Goal: Transaction & Acquisition: Purchase product/service

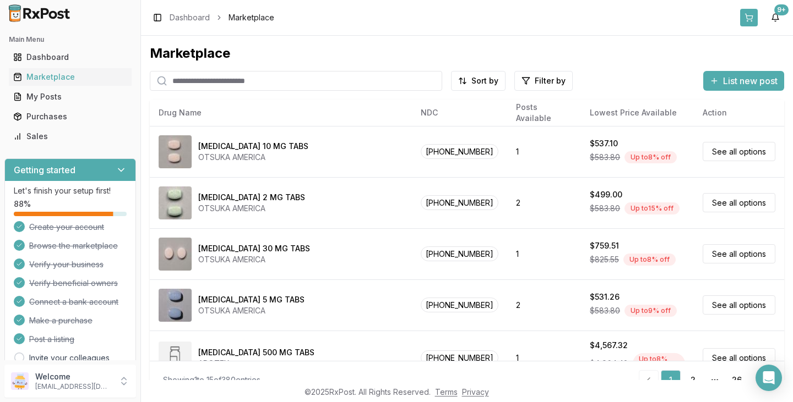
click at [752, 22] on button at bounding box center [749, 18] width 18 height 18
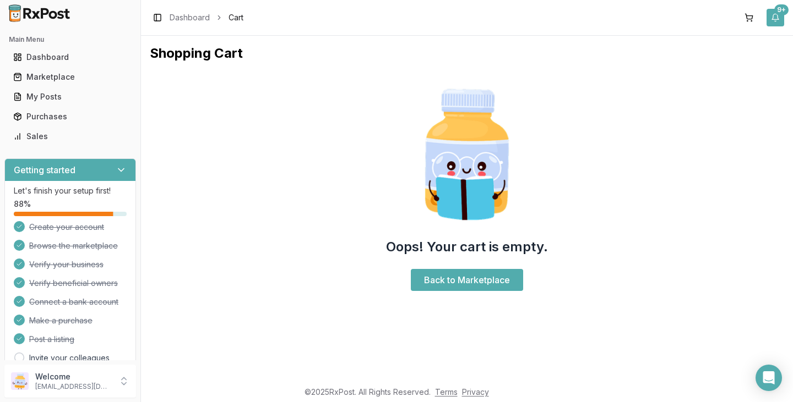
click at [781, 15] on div "9+" at bounding box center [781, 9] width 14 height 11
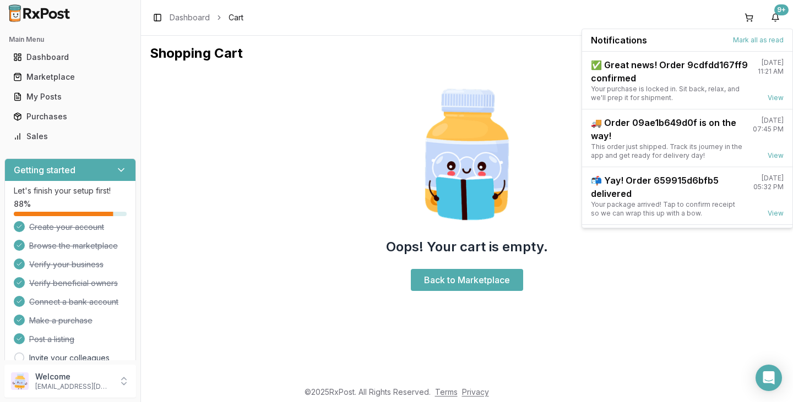
click at [507, 80] on div "Oops! Your cart is empty. Back to Marketplace" at bounding box center [467, 187] width 634 height 233
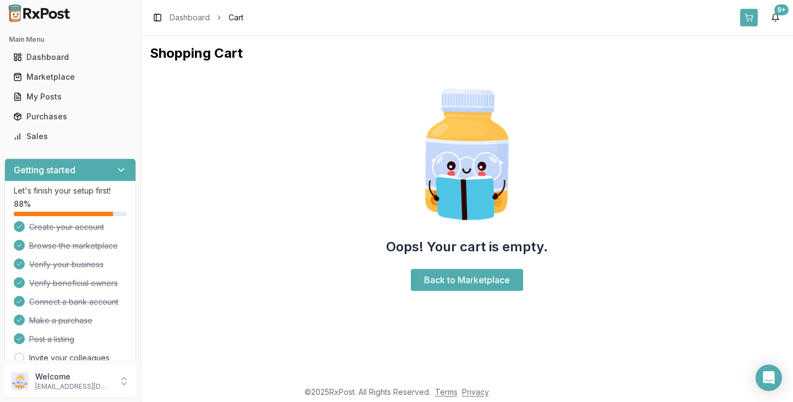
click at [745, 19] on button at bounding box center [749, 18] width 18 height 18
click at [751, 15] on button at bounding box center [749, 18] width 18 height 18
click at [775, 17] on button "9+" at bounding box center [775, 18] width 18 height 18
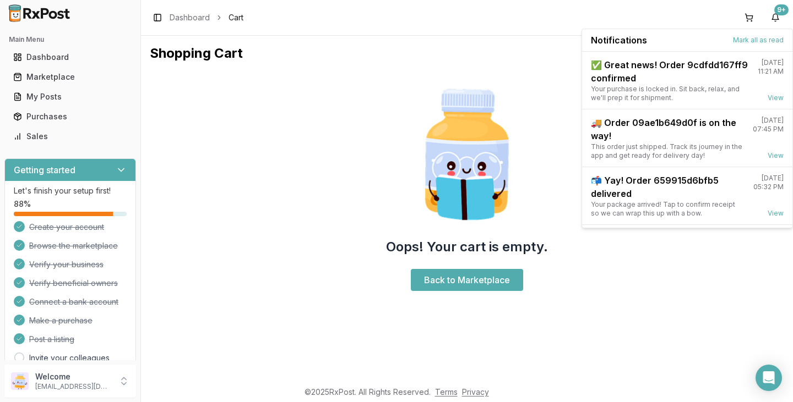
click at [534, 75] on div "Oops! Your cart is empty. Back to Marketplace" at bounding box center [467, 187] width 634 height 233
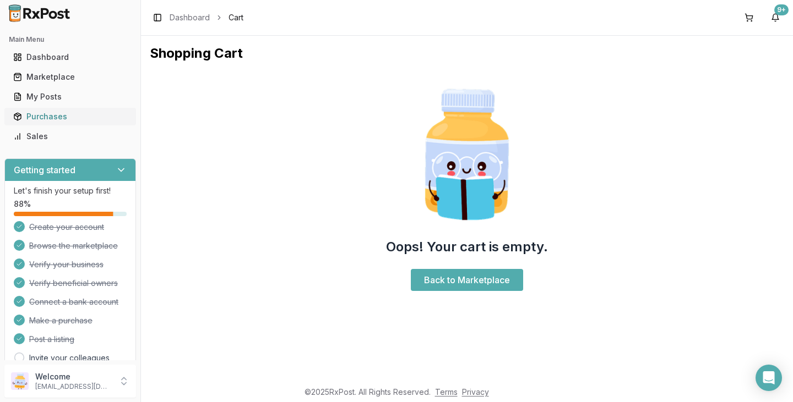
click at [71, 122] on link "Purchases" at bounding box center [70, 117] width 123 height 20
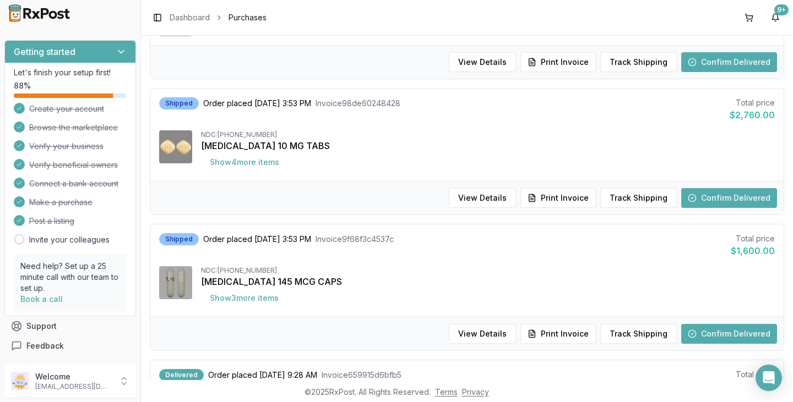
scroll to position [826, 0]
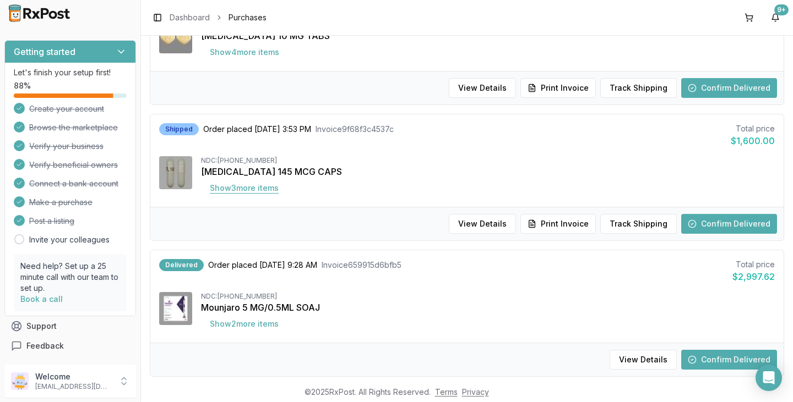
click at [233, 186] on button "Show 3 more item s" at bounding box center [244, 188] width 86 height 20
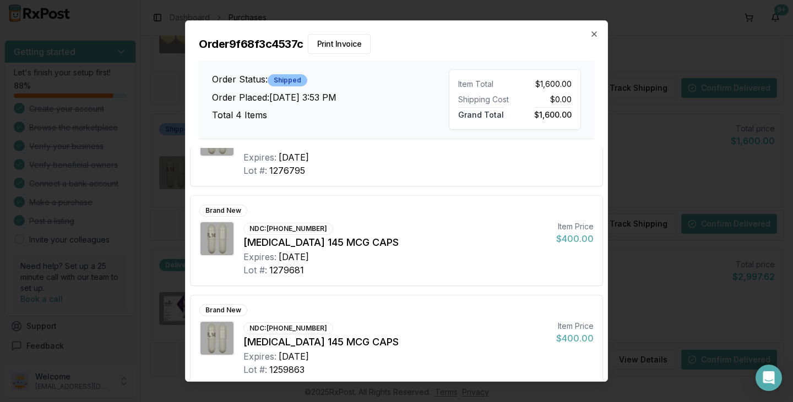
scroll to position [0, 0]
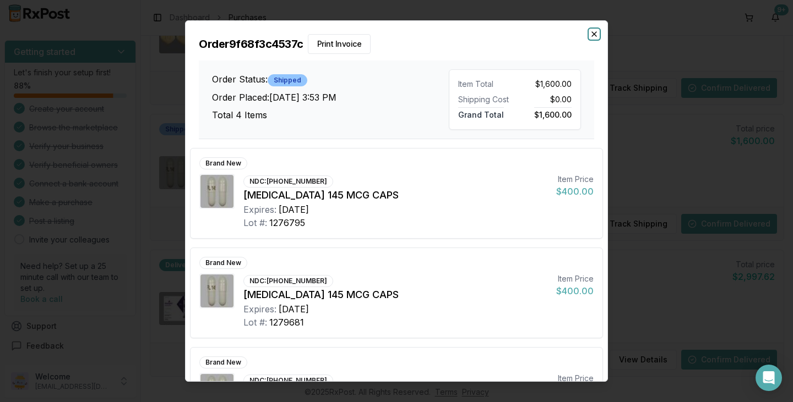
click at [594, 38] on icon "button" at bounding box center [594, 34] width 9 height 9
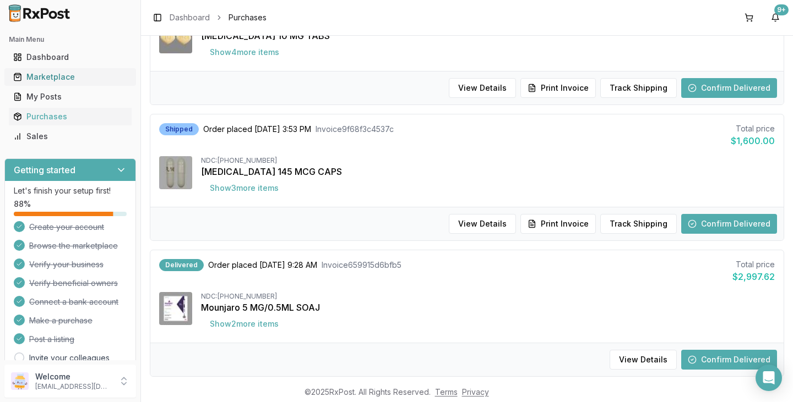
click at [52, 78] on div "Marketplace" at bounding box center [70, 77] width 114 height 11
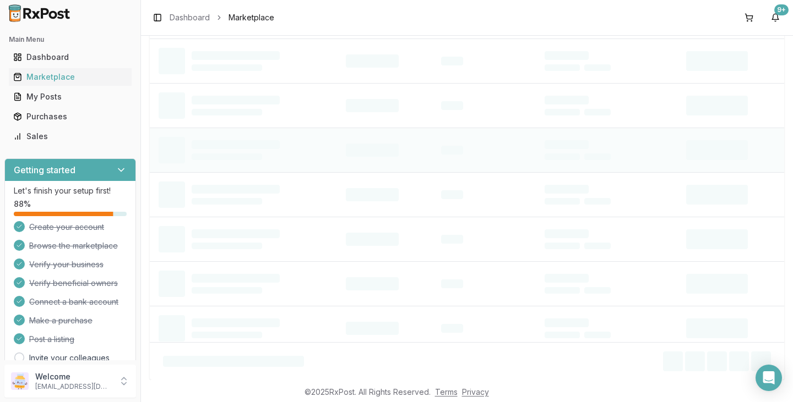
scroll to position [19, 0]
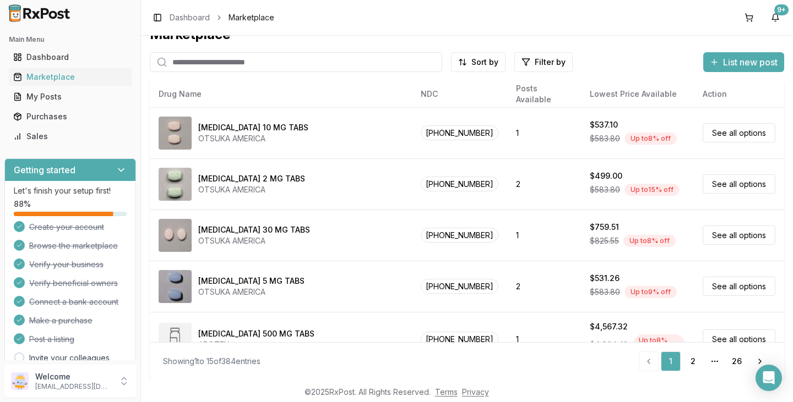
click at [201, 67] on input "search" at bounding box center [296, 62] width 292 height 20
type input "********"
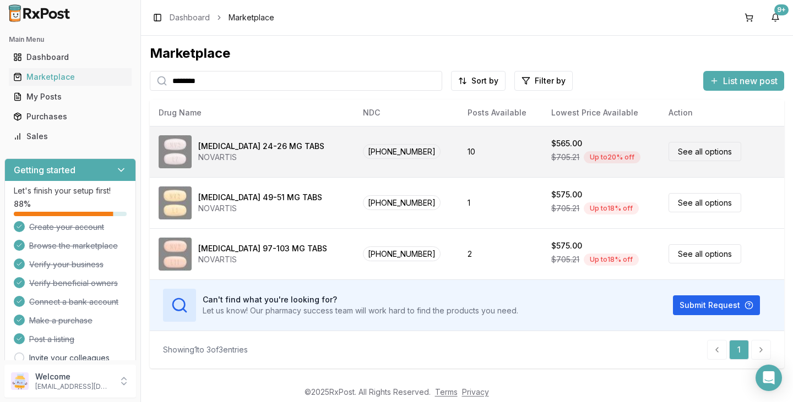
click at [281, 151] on div "[MEDICAL_DATA] 24-26 MG TABS" at bounding box center [261, 146] width 126 height 11
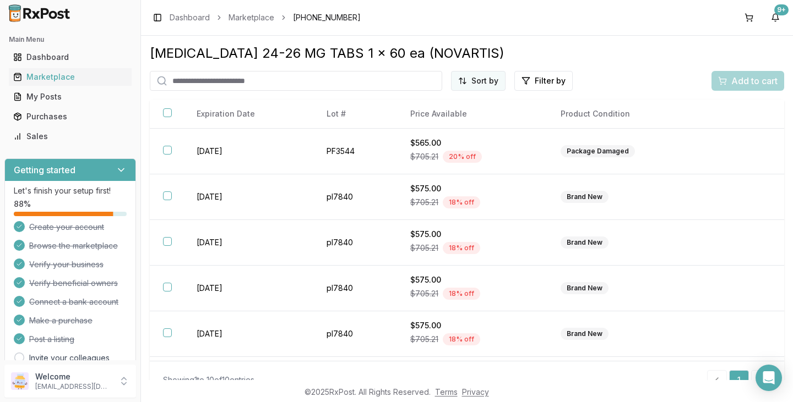
click at [466, 81] on html "Main Menu Dashboard Marketplace My Posts Purchases Sales Getting started Let's …" at bounding box center [396, 201] width 793 height 402
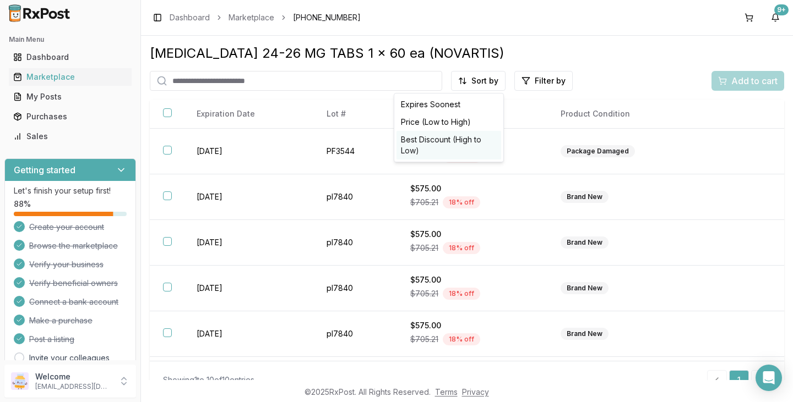
click at [448, 138] on div "Best Discount (High to Low)" at bounding box center [448, 145] width 105 height 29
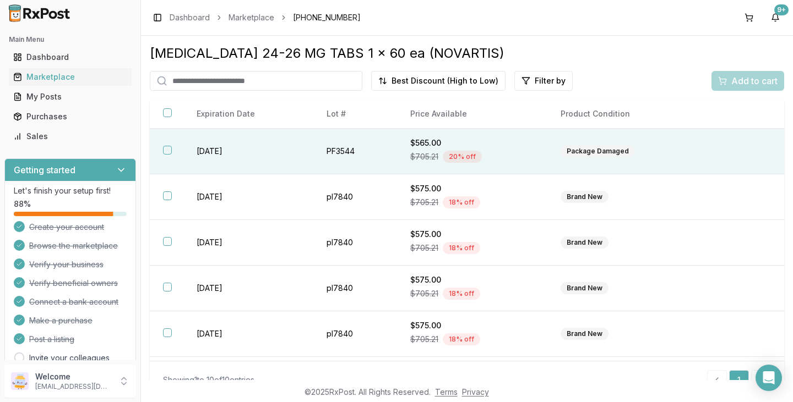
click at [166, 152] on button "button" at bounding box center [167, 150] width 9 height 9
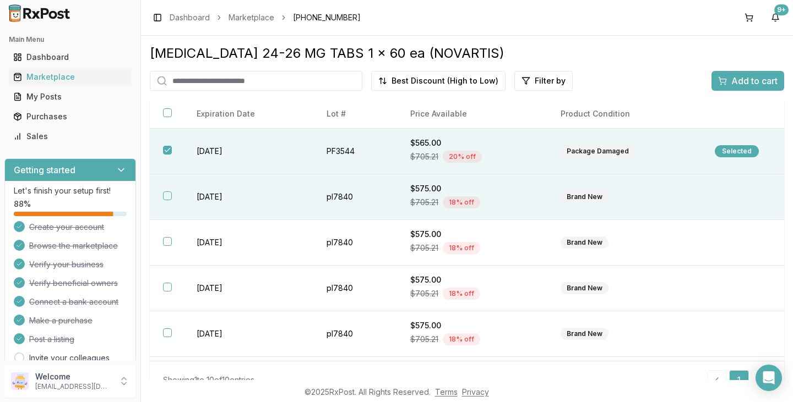
click at [167, 199] on button "button" at bounding box center [167, 196] width 9 height 9
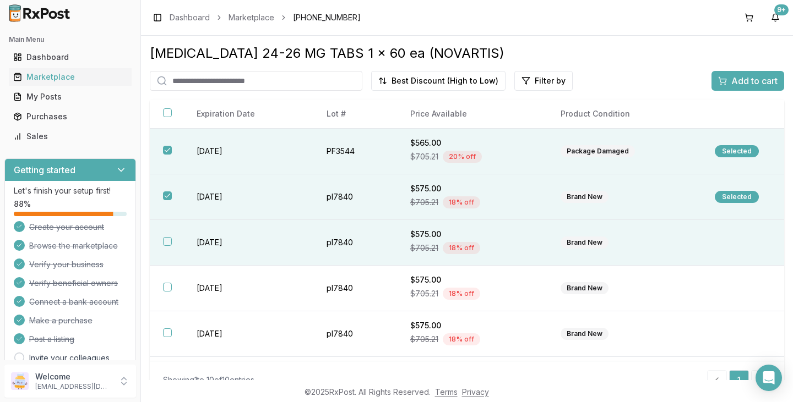
drag, startPoint x: 164, startPoint y: 237, endPoint x: 166, endPoint y: 243, distance: 6.4
click at [165, 240] on th at bounding box center [167, 243] width 34 height 46
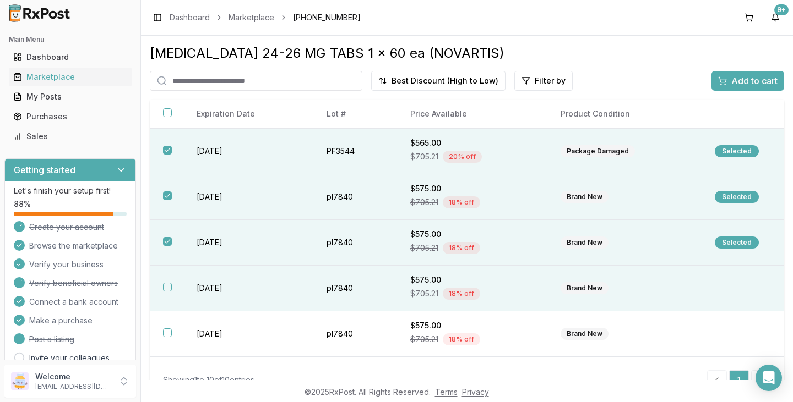
click at [164, 287] on button "button" at bounding box center [167, 287] width 9 height 9
click at [736, 83] on span "Add to cart" at bounding box center [754, 80] width 46 height 13
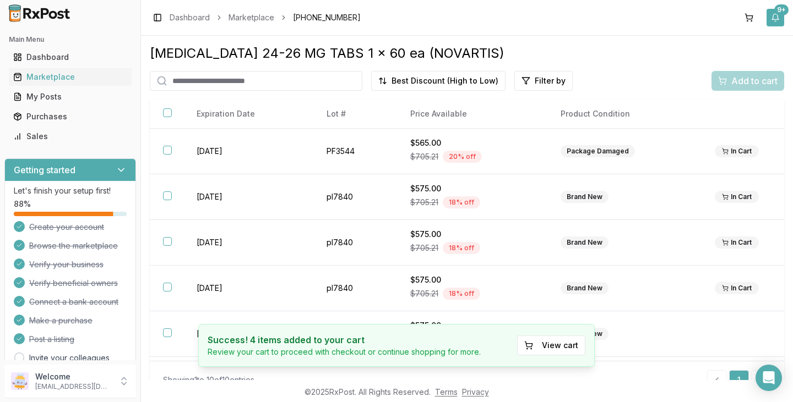
click at [778, 10] on div "9+" at bounding box center [781, 9] width 14 height 11
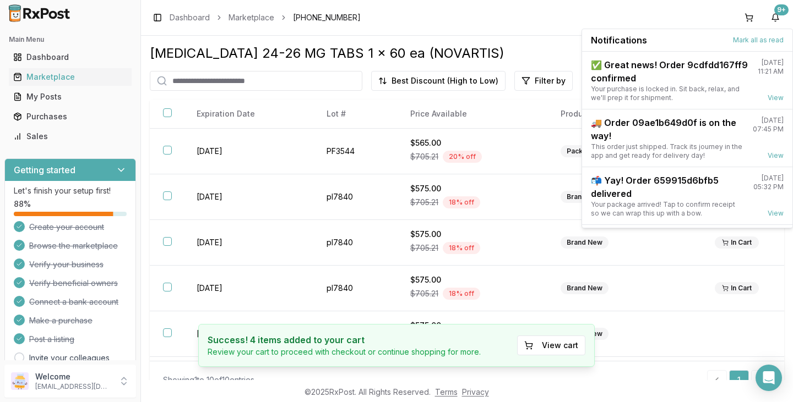
click at [526, 39] on div "[MEDICAL_DATA] 24-26 MG TABS 1 x 60 ea (NOVARTIS) Best Discount (High to Low) F…" at bounding box center [467, 208] width 652 height 345
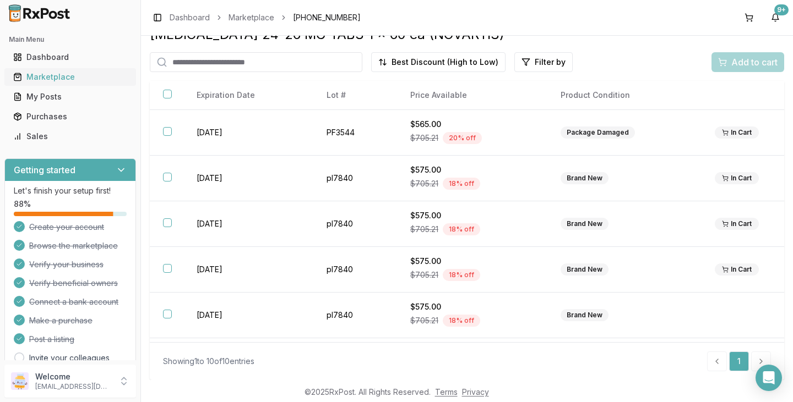
click at [61, 77] on div "Marketplace" at bounding box center [70, 77] width 114 height 11
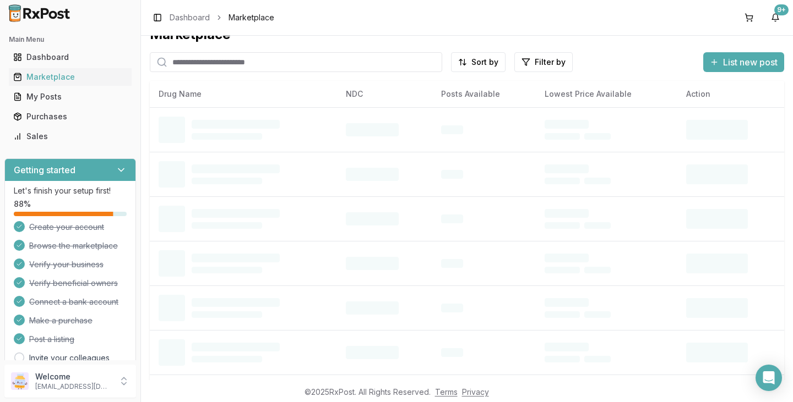
click at [224, 58] on input "search" at bounding box center [296, 62] width 292 height 20
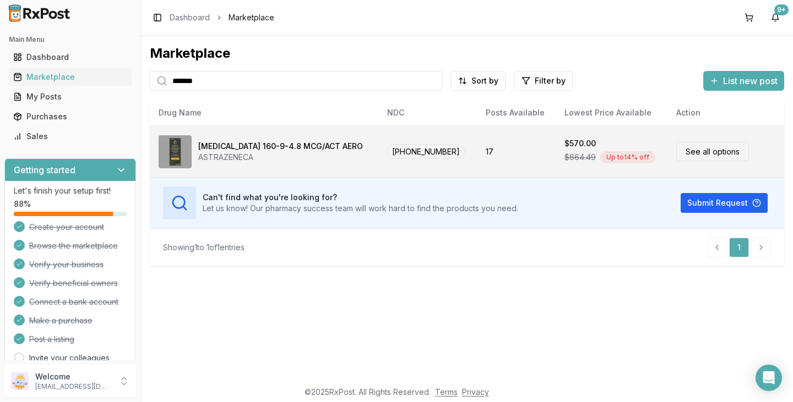
type input "*******"
click at [259, 156] on div "ASTRAZENECA" at bounding box center [280, 157] width 165 height 11
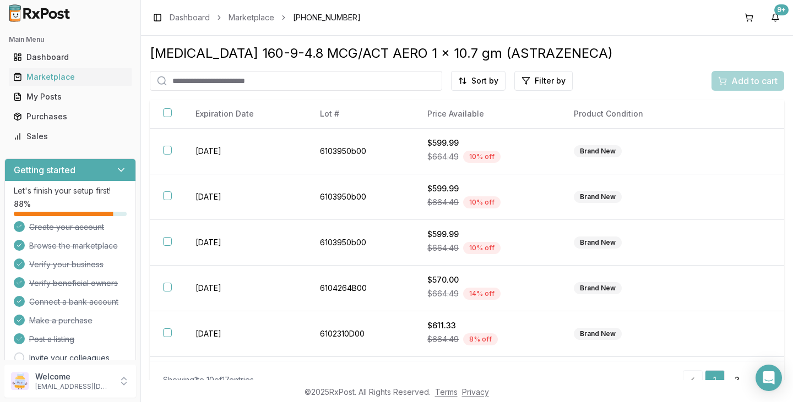
click at [487, 84] on html "Main Menu Dashboard Marketplace My Posts Purchases Sales Getting started Let's …" at bounding box center [396, 201] width 793 height 402
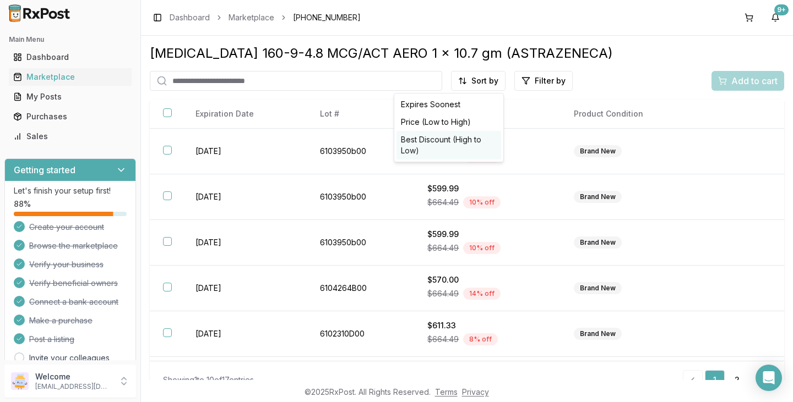
click at [468, 141] on div "Best Discount (High to Low)" at bounding box center [448, 145] width 105 height 29
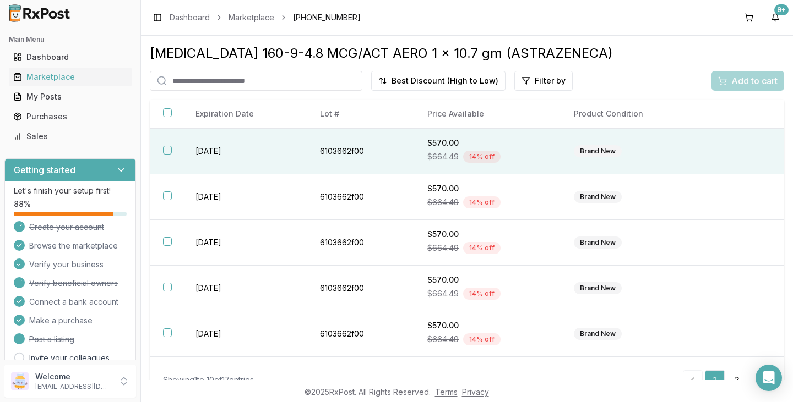
click at [167, 150] on button "button" at bounding box center [167, 150] width 9 height 9
click at [736, 83] on span "Add to cart" at bounding box center [754, 80] width 46 height 13
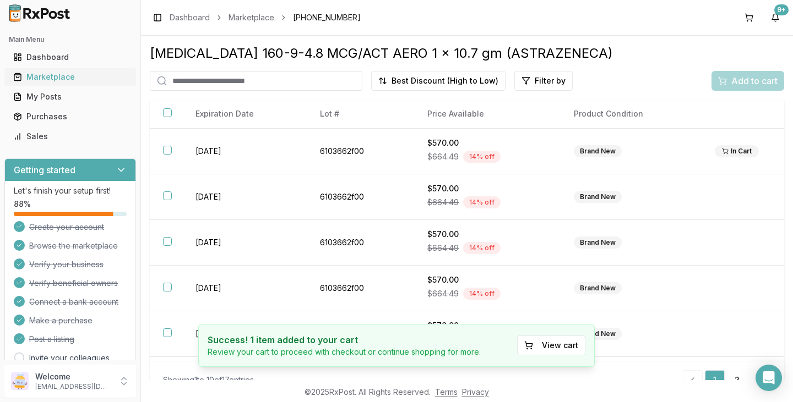
click at [58, 78] on div "Marketplace" at bounding box center [70, 77] width 114 height 11
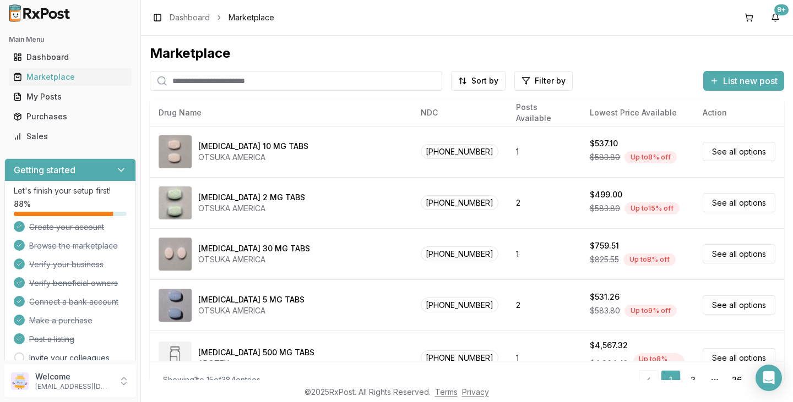
click at [265, 80] on input "search" at bounding box center [296, 81] width 292 height 20
type input "*********"
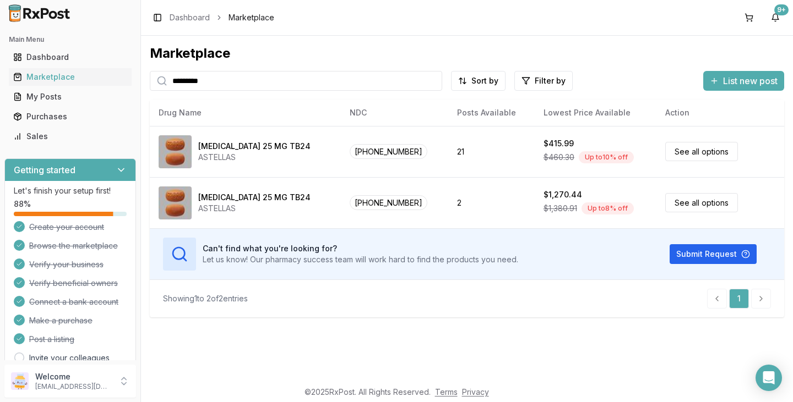
drag, startPoint x: 269, startPoint y: 80, endPoint x: 0, endPoint y: 141, distance: 276.0
click at [140, 72] on div "Main Menu Dashboard Marketplace My Posts Purchases Sales Getting started Let's …" at bounding box center [396, 201] width 793 height 402
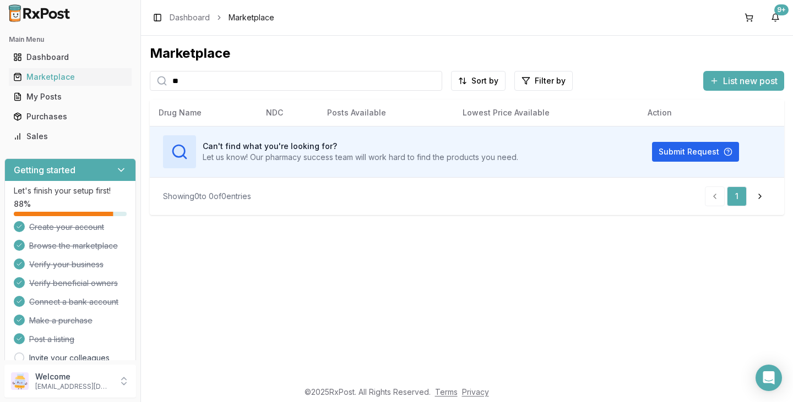
type input "*"
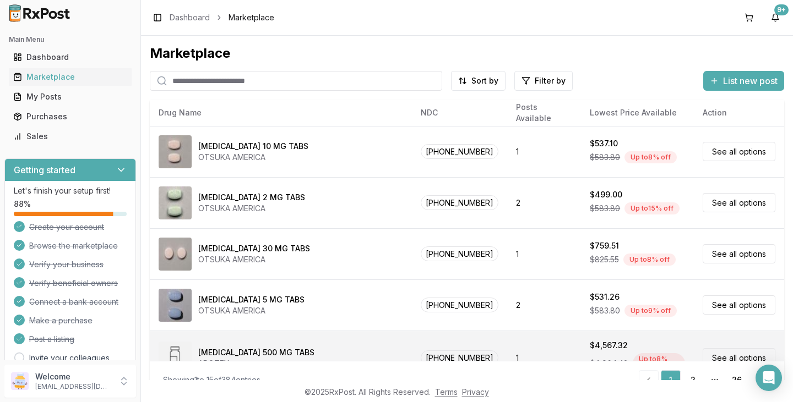
scroll to position [165, 0]
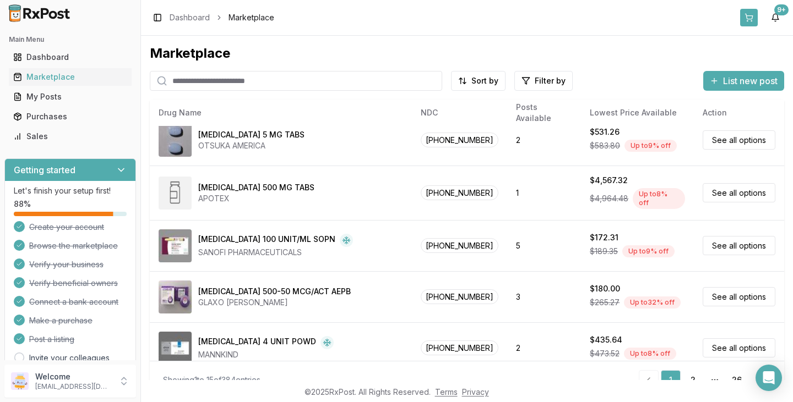
click at [752, 20] on button at bounding box center [749, 18] width 18 height 18
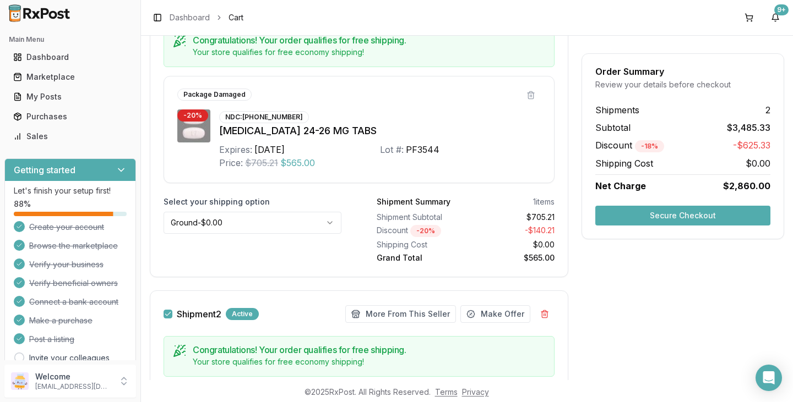
scroll to position [197, 0]
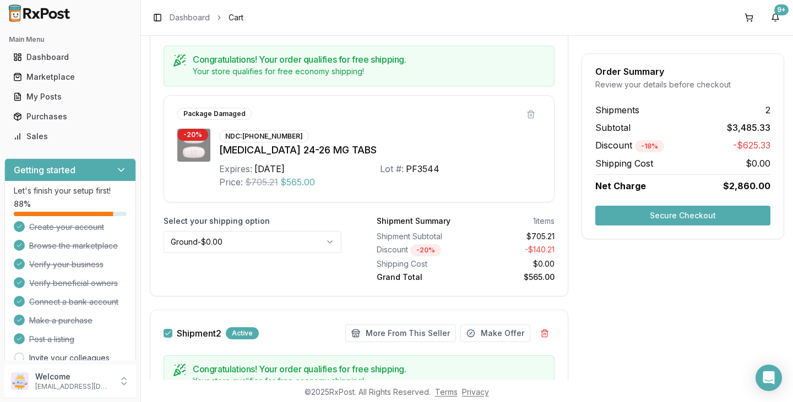
click at [704, 214] on button "Secure Checkout" at bounding box center [682, 216] width 175 height 20
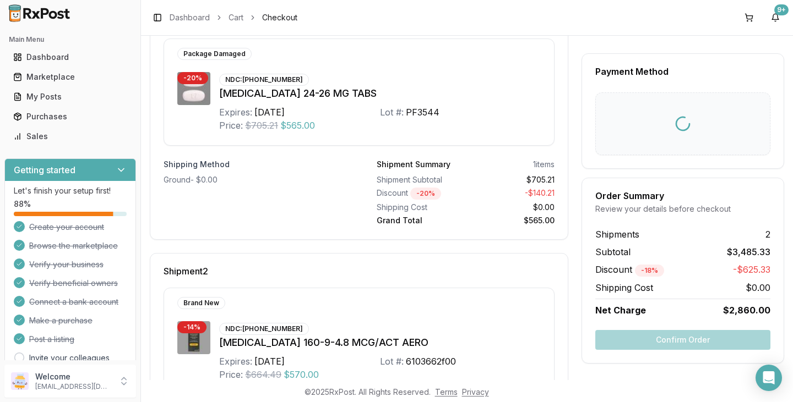
scroll to position [165, 0]
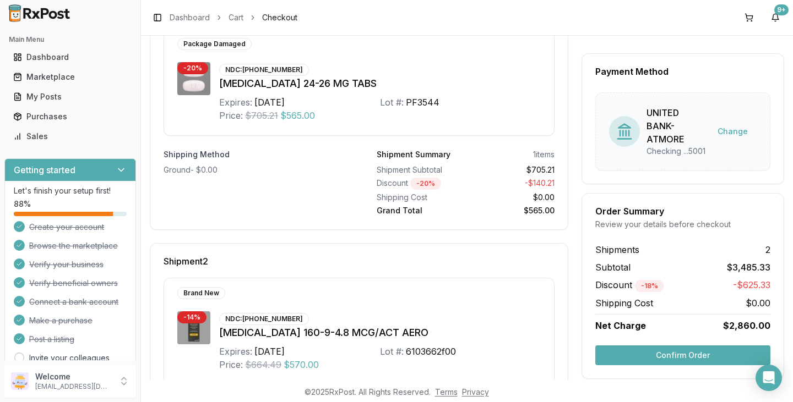
click at [643, 354] on button "Confirm Order" at bounding box center [682, 356] width 175 height 20
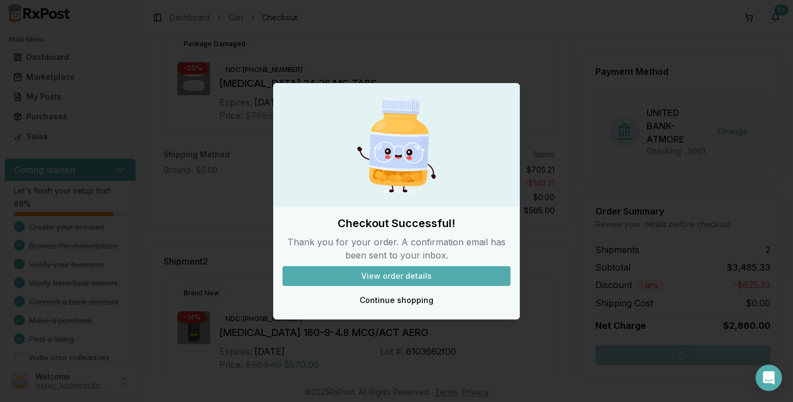
click at [399, 286] on div "Checkout Successful! Thank you for your order. A confirmation email has been se…" at bounding box center [396, 263] width 245 height 95
click at [414, 274] on button "View order details" at bounding box center [396, 276] width 228 height 20
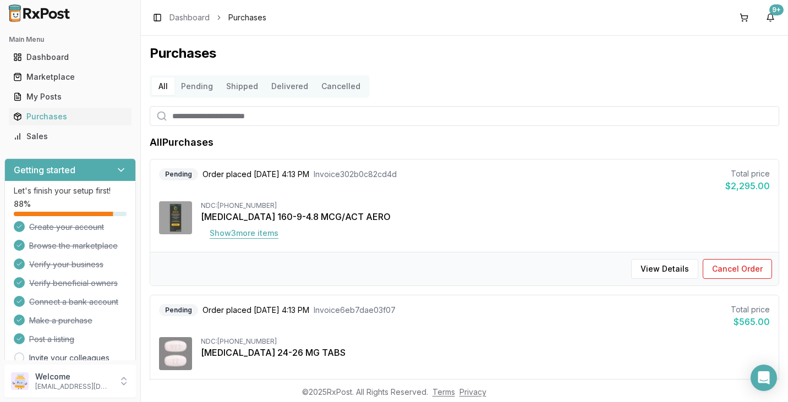
click at [264, 230] on button "Show 3 more item s" at bounding box center [244, 233] width 86 height 20
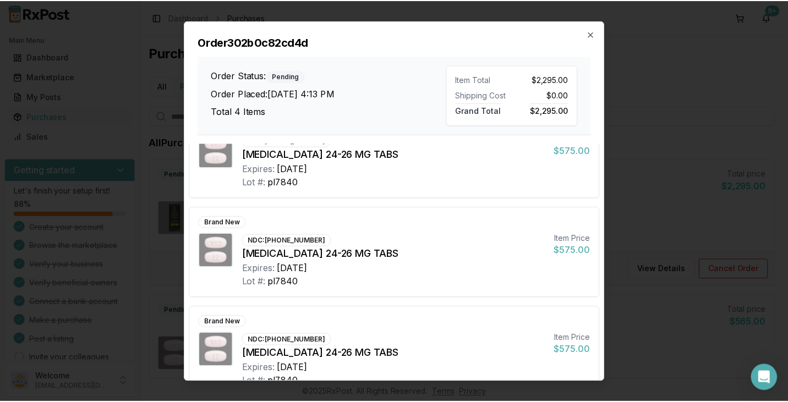
scroll to position [160, 0]
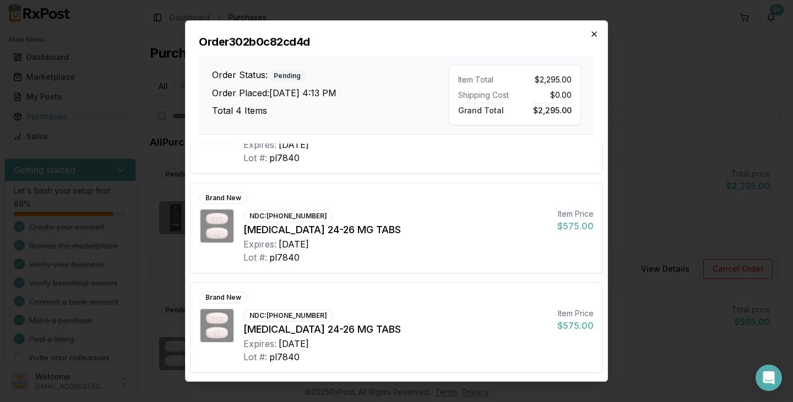
click at [593, 35] on icon "button" at bounding box center [594, 34] width 4 height 4
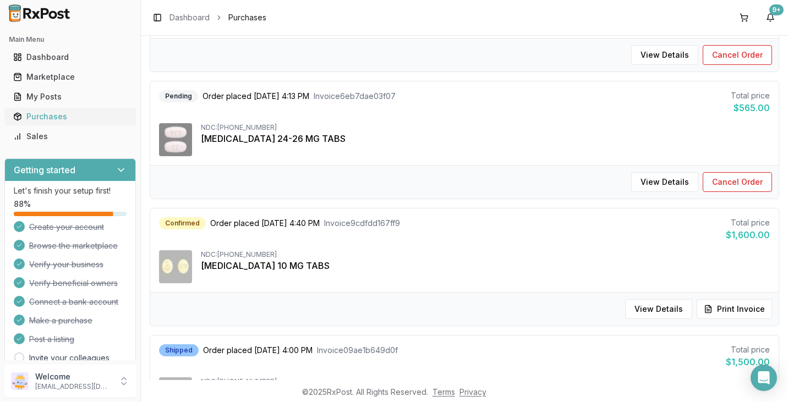
scroll to position [110, 0]
